Goal: Information Seeking & Learning: Compare options

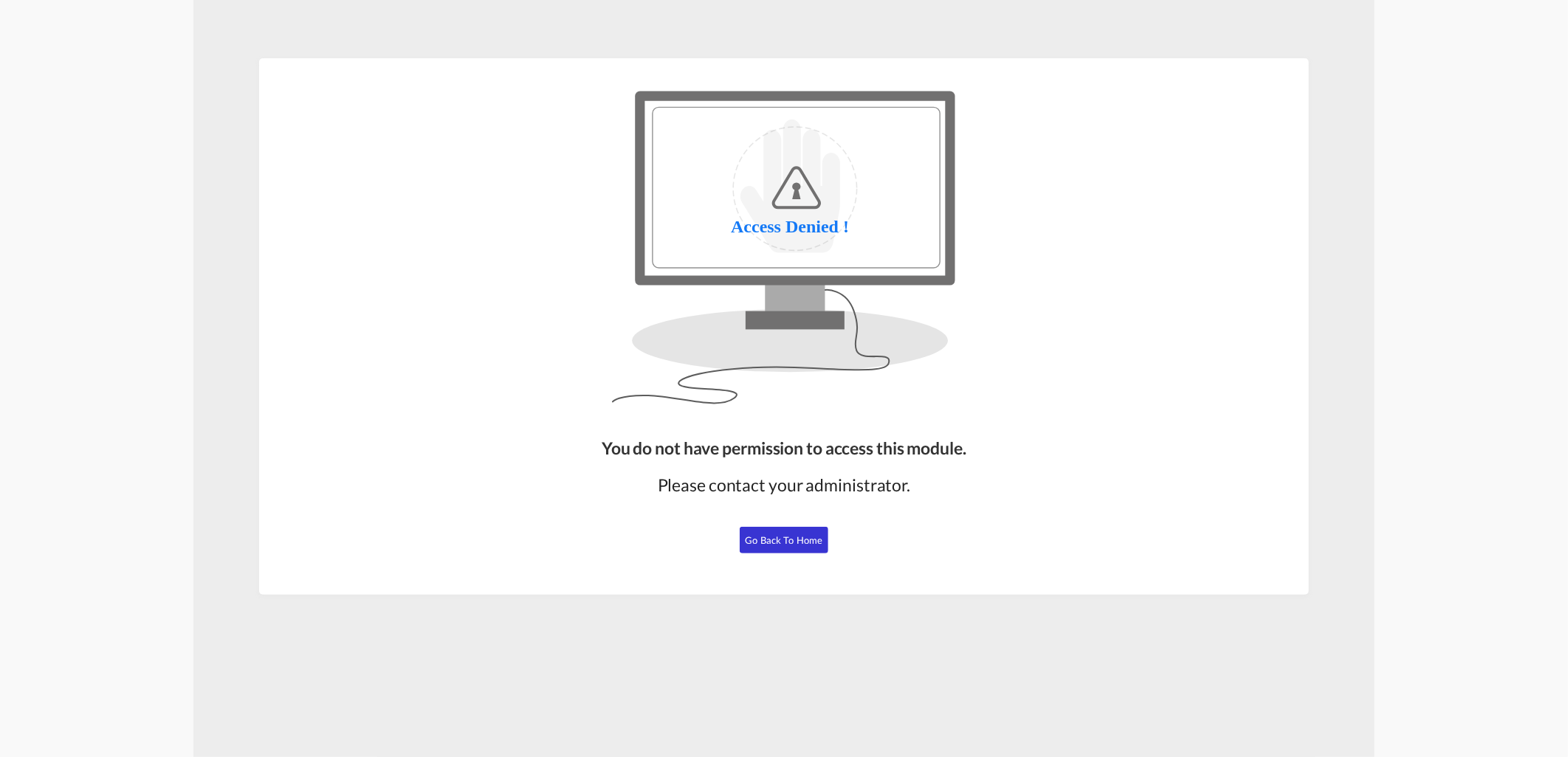
click at [808, 529] on button "Go Back to Home" at bounding box center [784, 540] width 89 height 26
